Goal: Find specific page/section: Find specific page/section

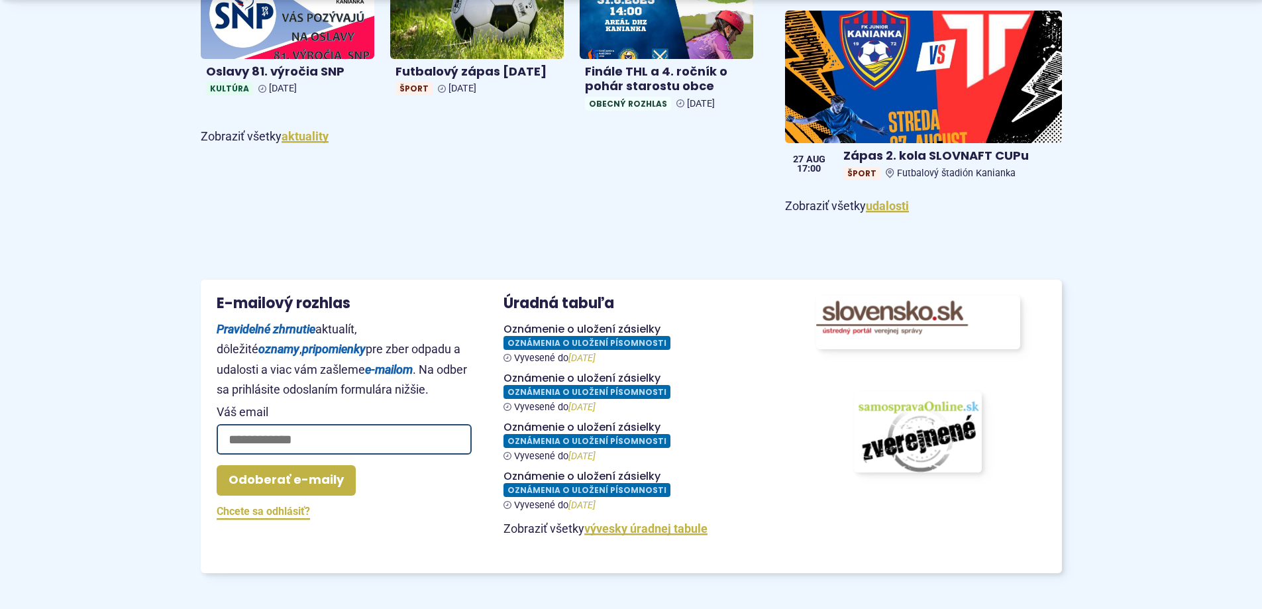
scroll to position [1060, 0]
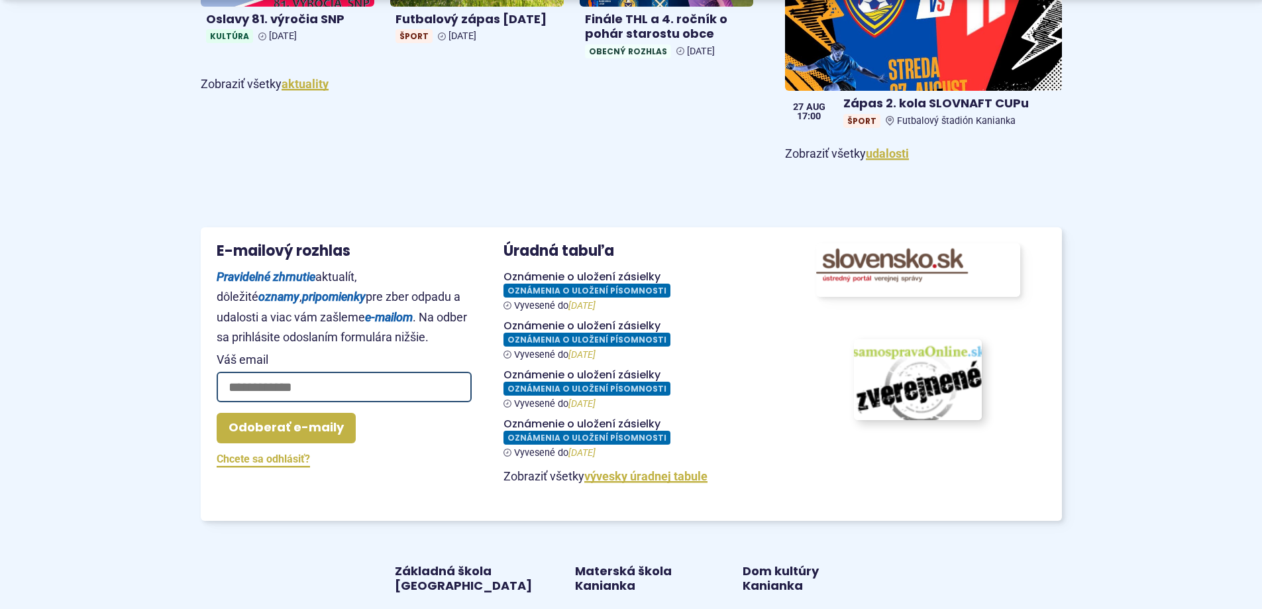
click at [933, 376] on img at bounding box center [918, 379] width 140 height 89
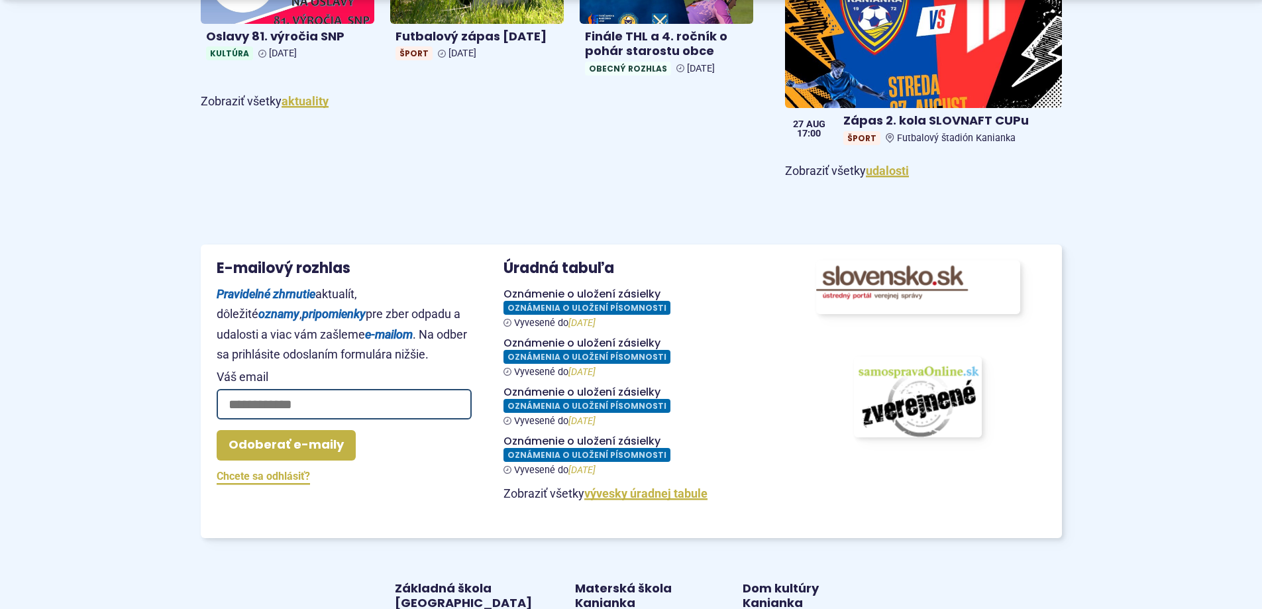
scroll to position [1325, 0]
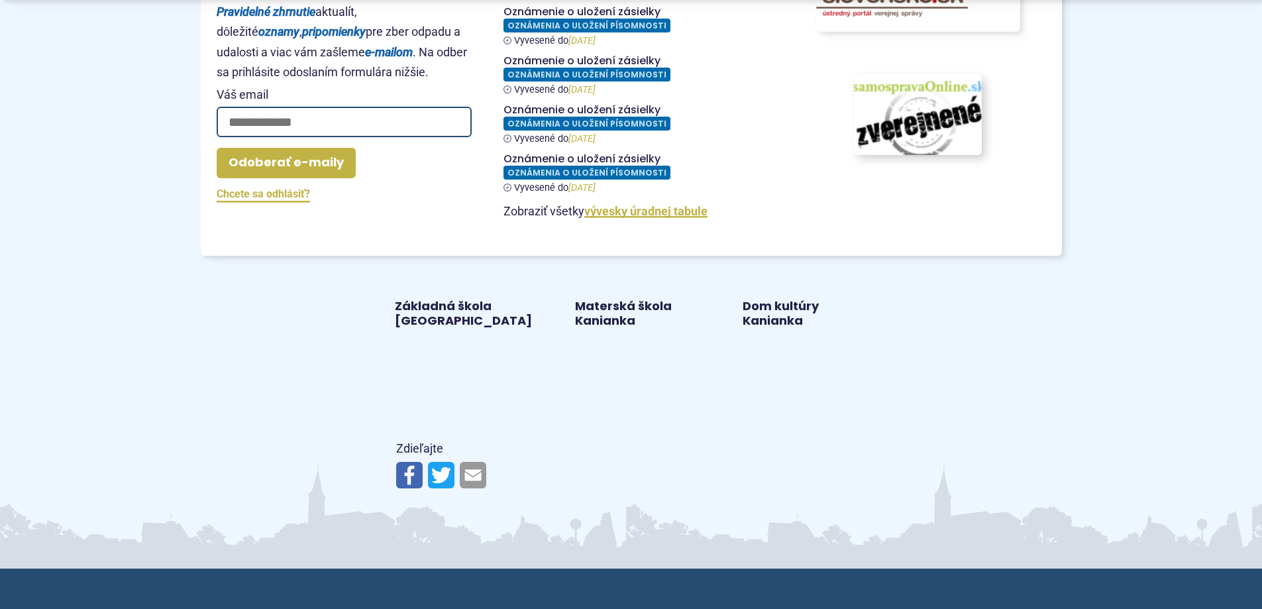
click at [912, 115] on img at bounding box center [918, 114] width 140 height 89
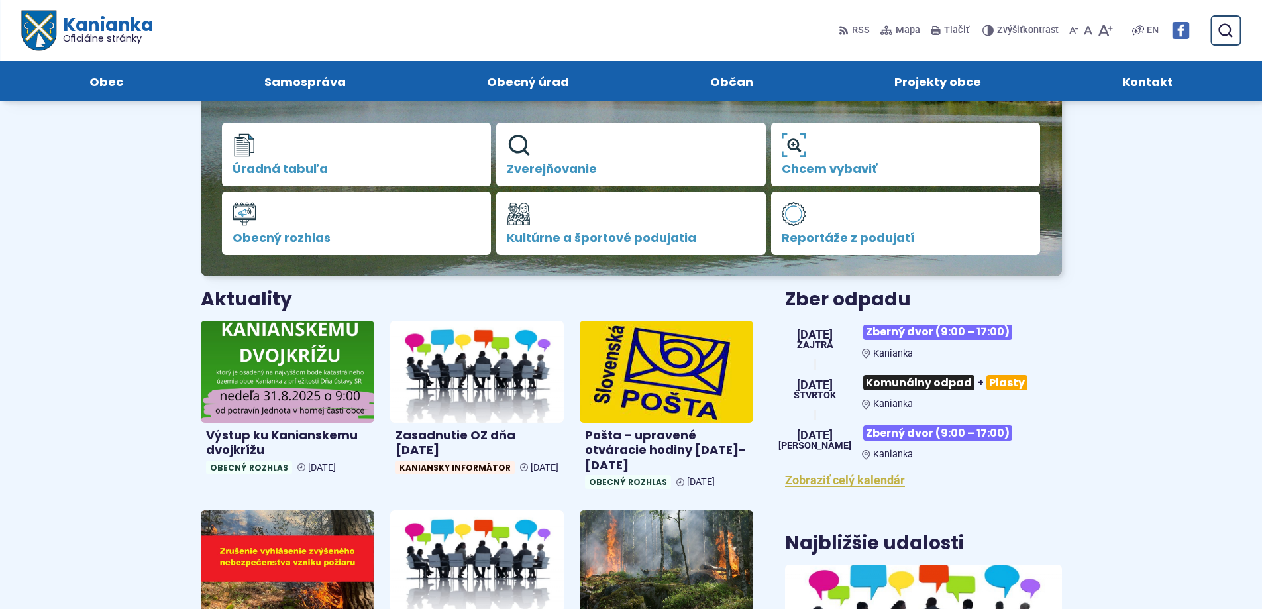
scroll to position [0, 0]
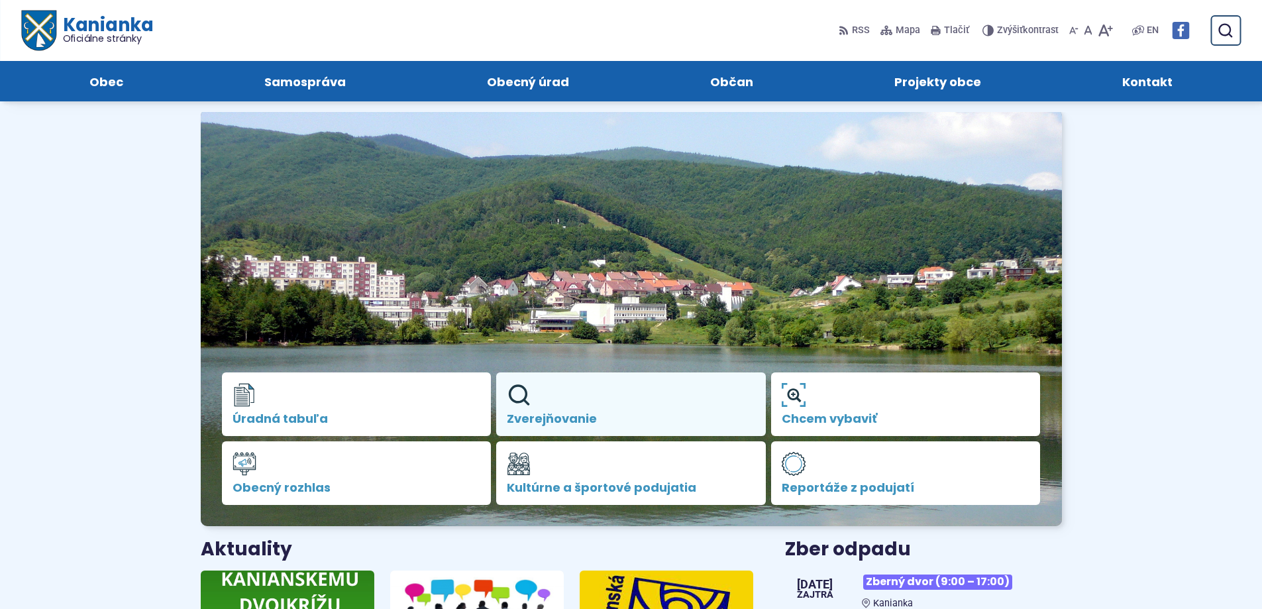
click at [576, 414] on span "Zverejňovanie" at bounding box center [631, 418] width 248 height 13
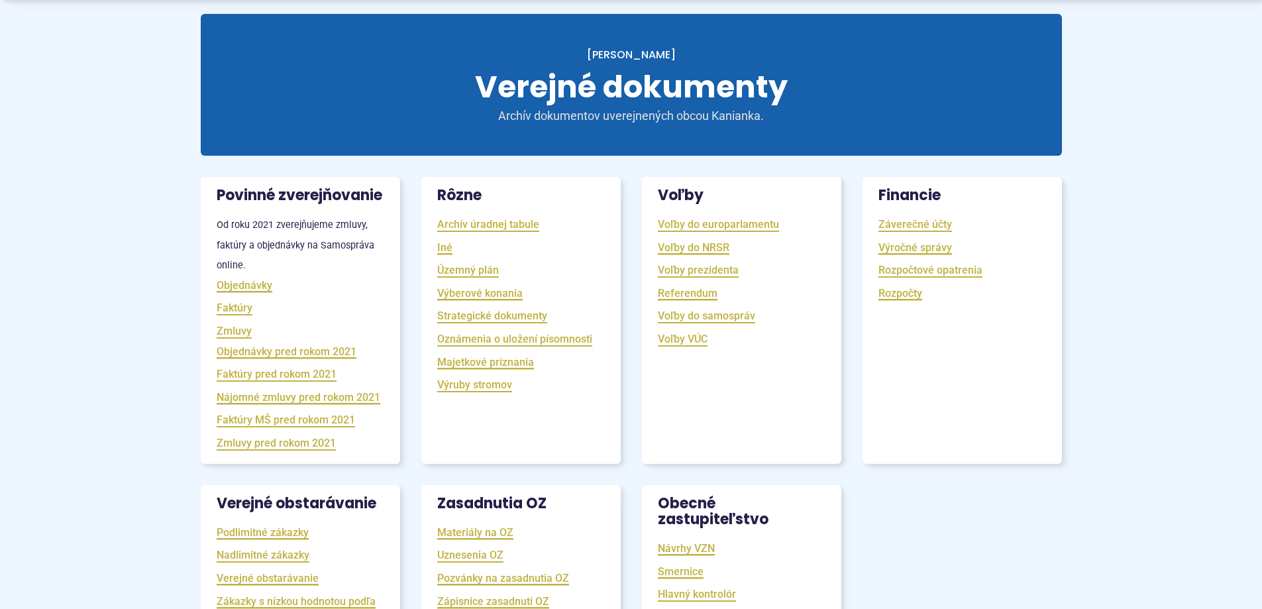
scroll to position [199, 0]
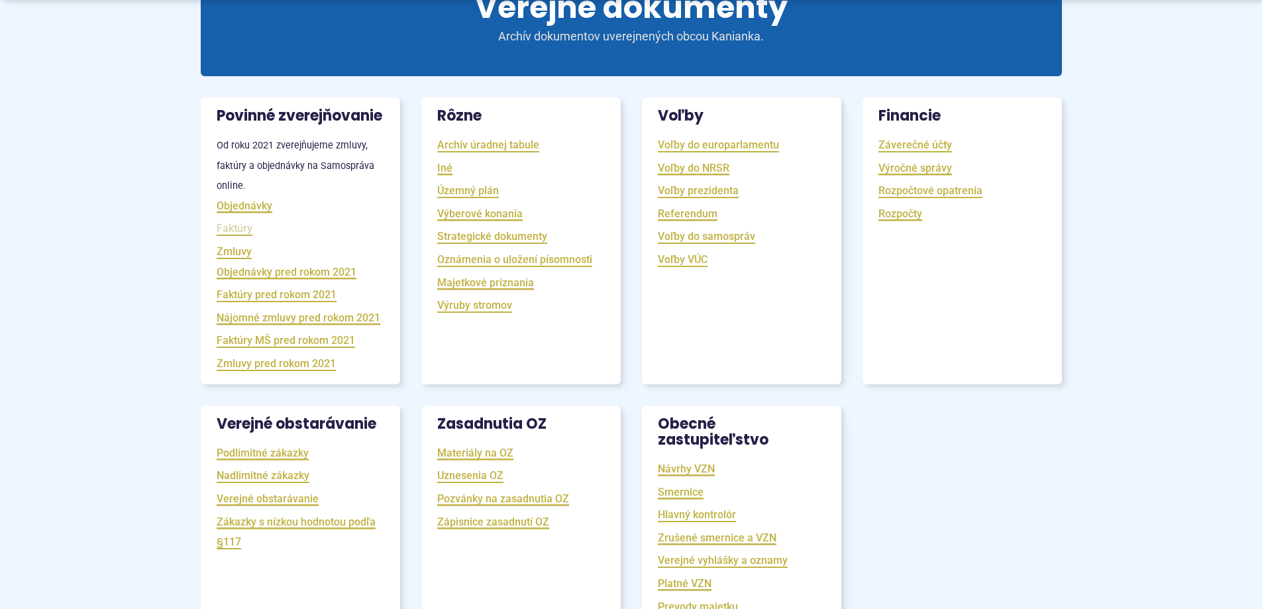
click at [226, 236] on link "Faktúry" at bounding box center [235, 228] width 36 height 15
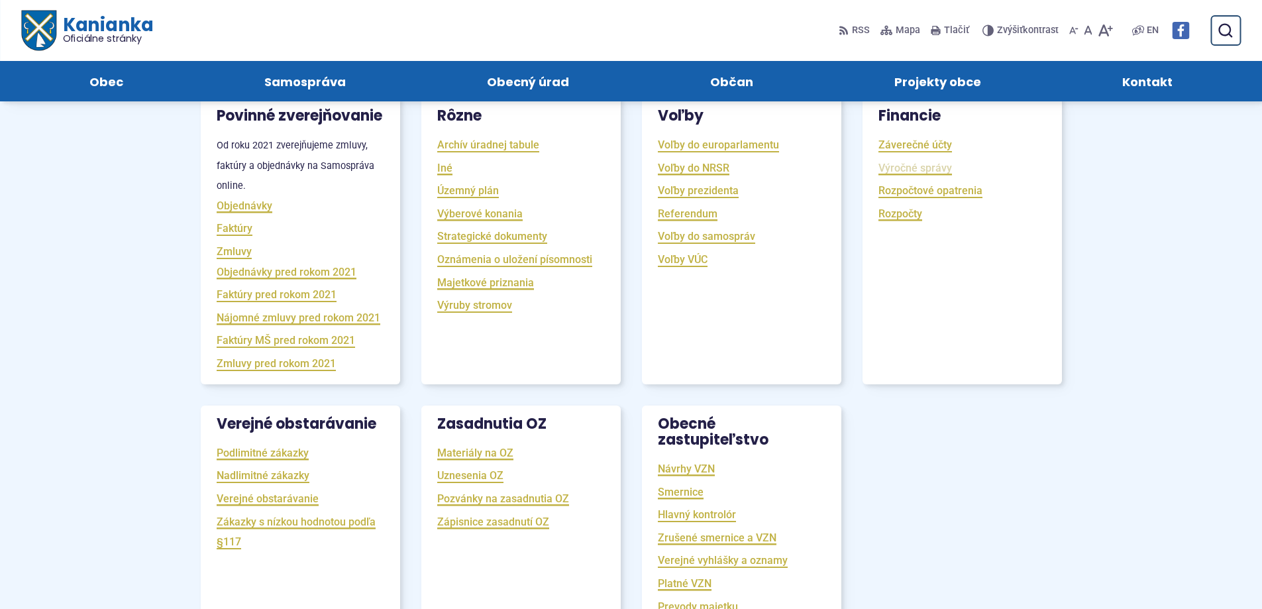
click at [942, 166] on link "Výročné správy" at bounding box center [916, 167] width 74 height 15
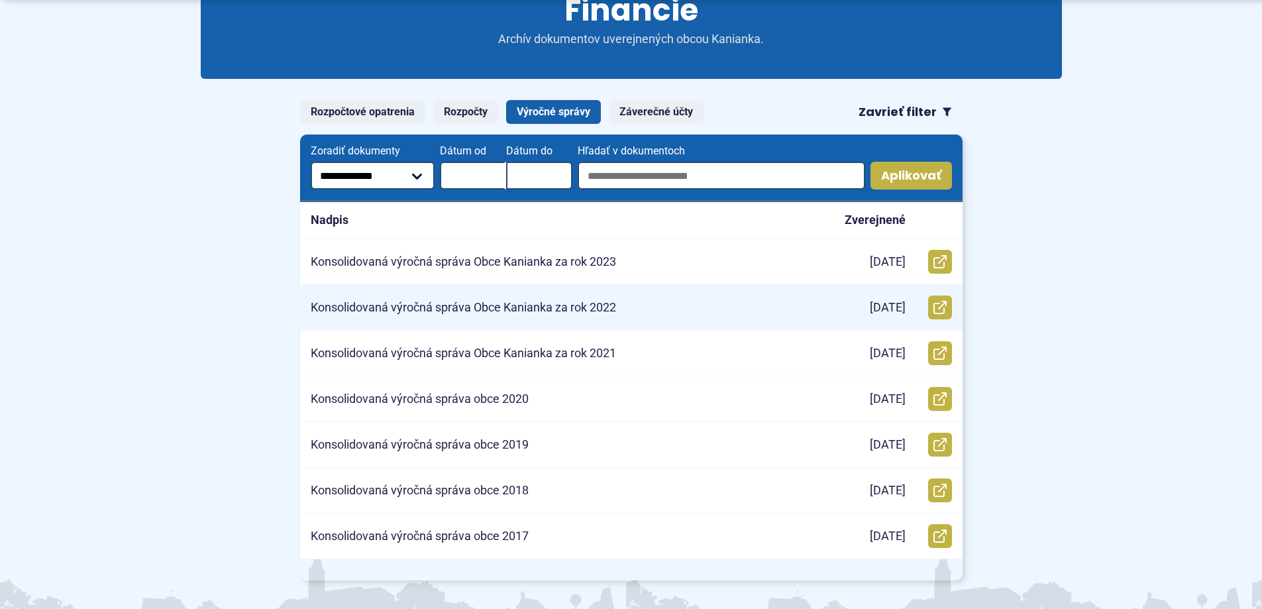
scroll to position [199, 0]
